Goal: Transaction & Acquisition: Purchase product/service

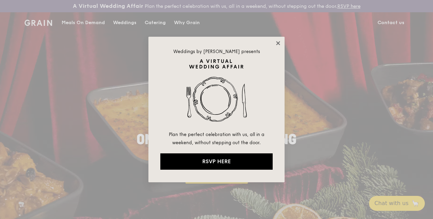
click at [276, 42] on icon at bounding box center [278, 43] width 4 height 4
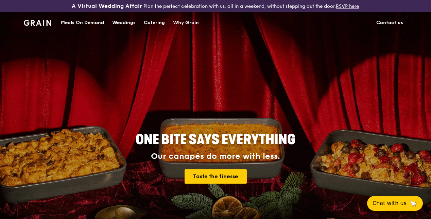
click at [60, 25] on link "Meals On Demand" at bounding box center [82, 23] width 51 height 20
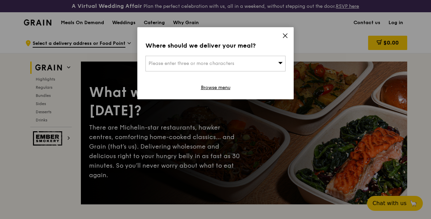
scroll to position [34, 0]
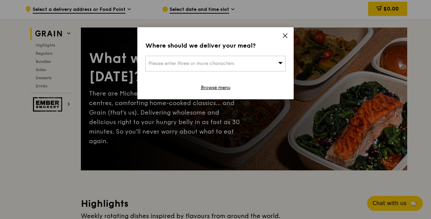
click at [267, 60] on div "Please enter three or more characters" at bounding box center [216, 64] width 140 height 16
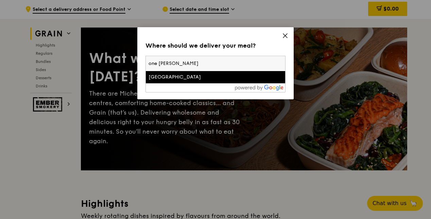
type input "one [PERSON_NAME]"
click at [219, 72] on li "[GEOGRAPHIC_DATA]" at bounding box center [215, 77] width 139 height 12
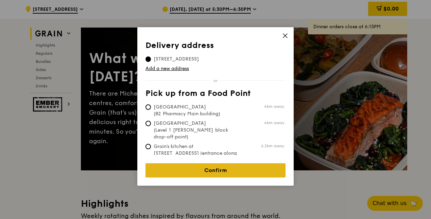
click at [213, 165] on link "Confirm" at bounding box center [216, 170] width 140 height 14
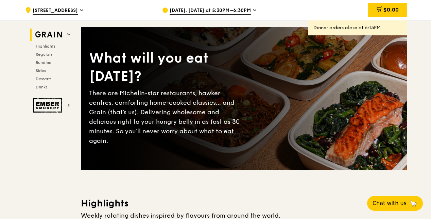
scroll to position [204, 0]
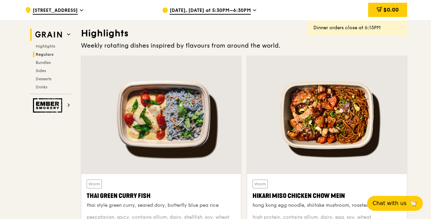
click at [43, 54] on span "Regulars" at bounding box center [45, 54] width 18 height 5
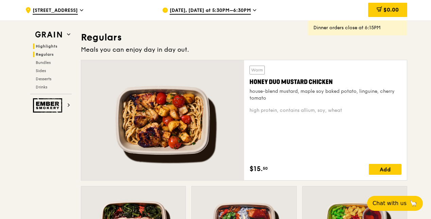
scroll to position [458, 0]
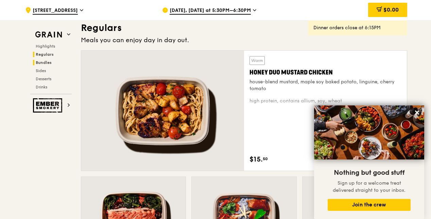
click at [44, 63] on span "Bundles" at bounding box center [44, 62] width 16 height 5
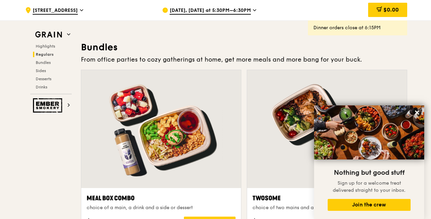
scroll to position [955, 0]
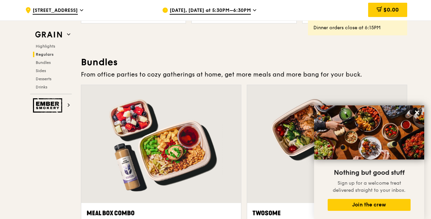
click at [142, 128] on div at bounding box center [161, 144] width 160 height 118
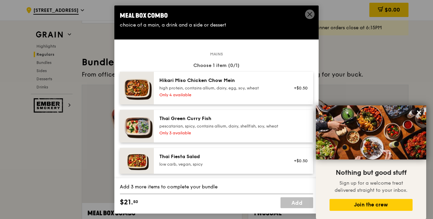
click at [307, 13] on icon at bounding box center [309, 14] width 6 height 6
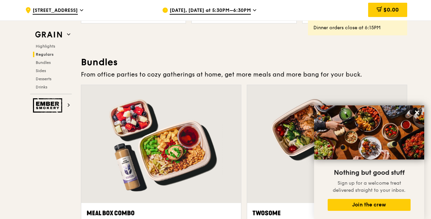
scroll to position [989, 0]
